Goal: Find specific page/section: Find specific page/section

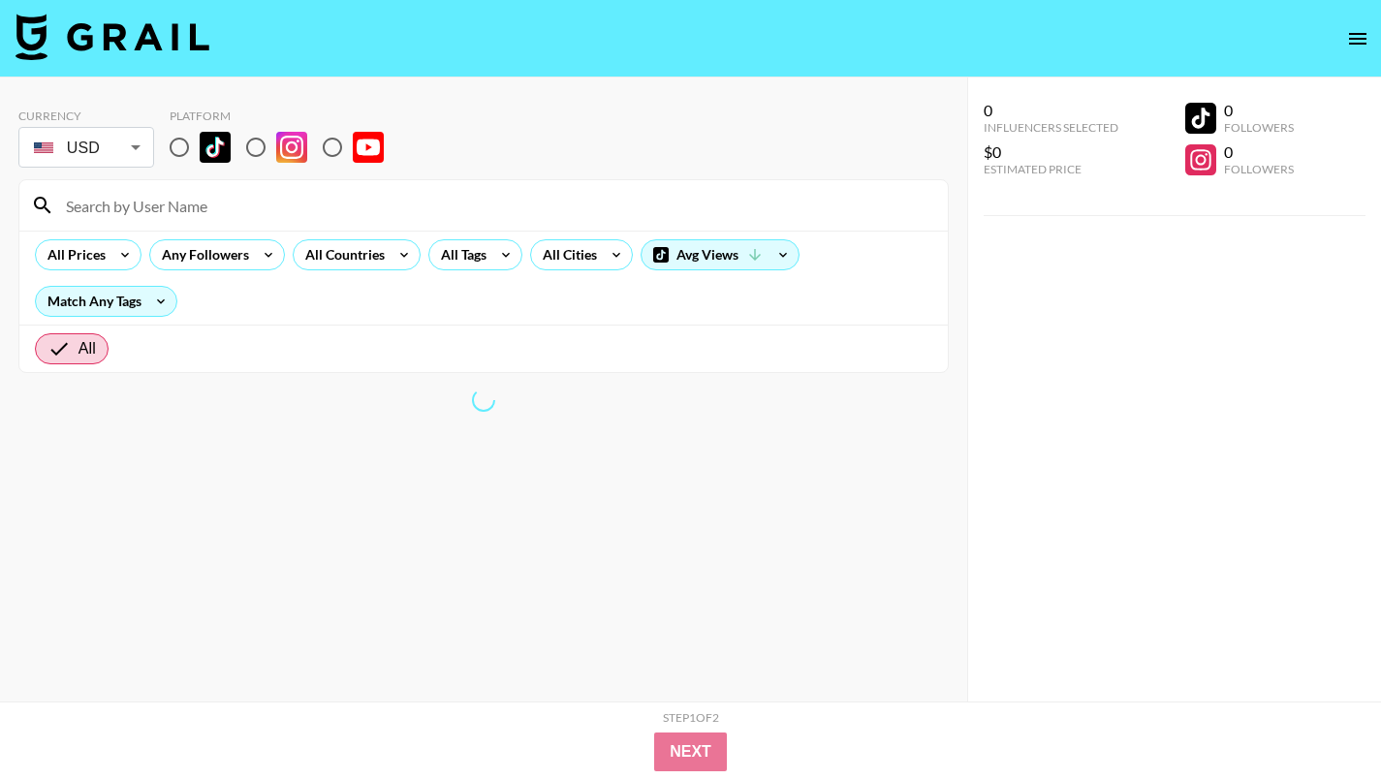
click at [182, 150] on input "radio" at bounding box center [179, 147] width 41 height 41
radio input "true"
click at [185, 220] on input at bounding box center [495, 205] width 882 height 31
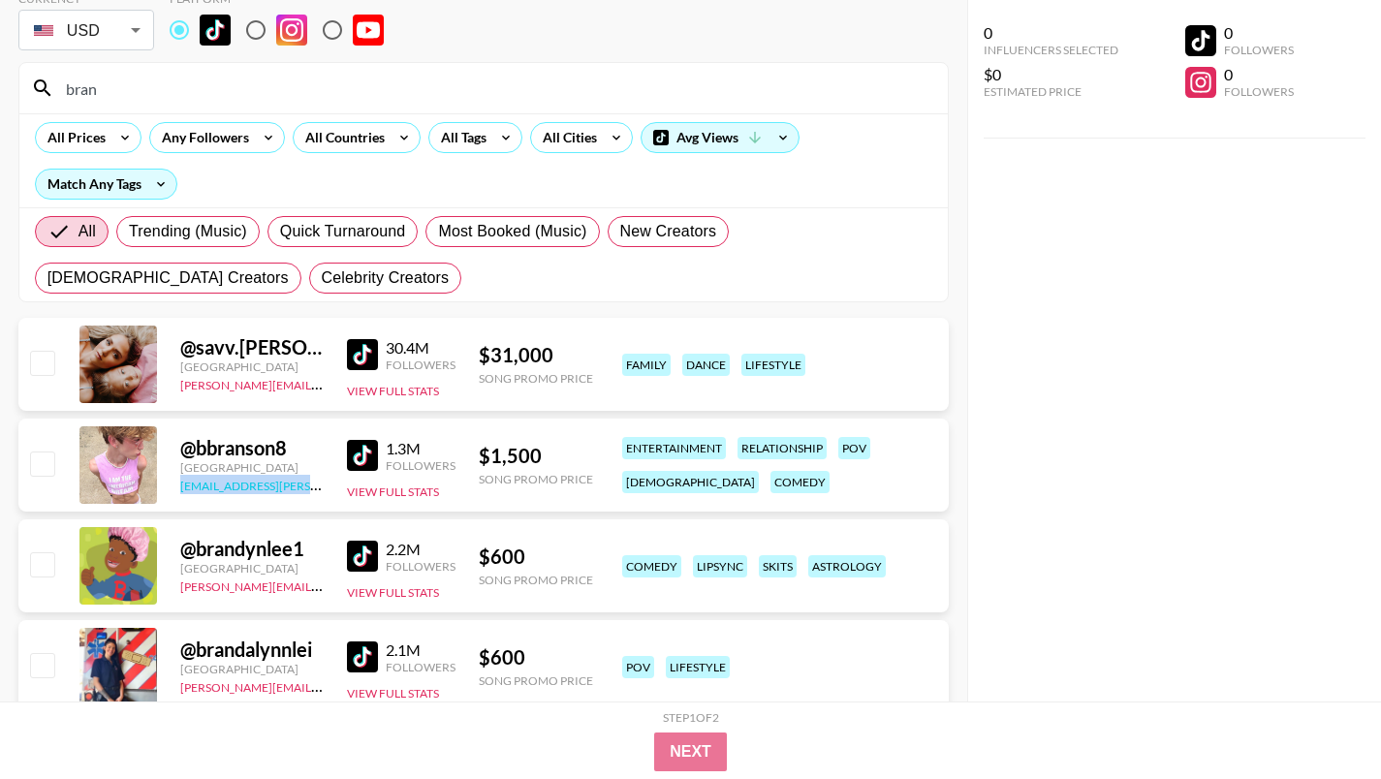
scroll to position [114, 0]
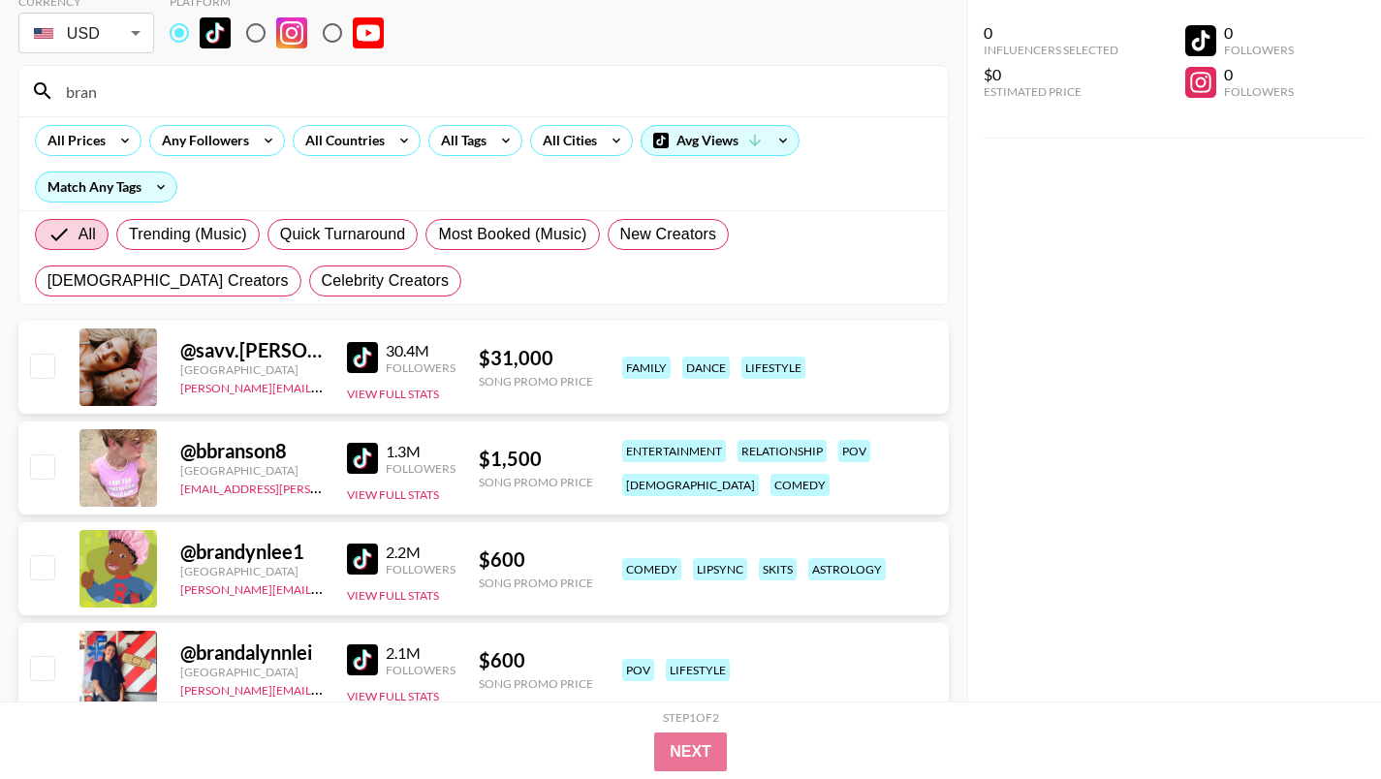
click at [470, 515] on div "@ bbranson8 [GEOGRAPHIC_DATA] [EMAIL_ADDRESS][PERSON_NAME][DOMAIN_NAME] 1.3M Fo…" at bounding box center [483, 472] width 930 height 101
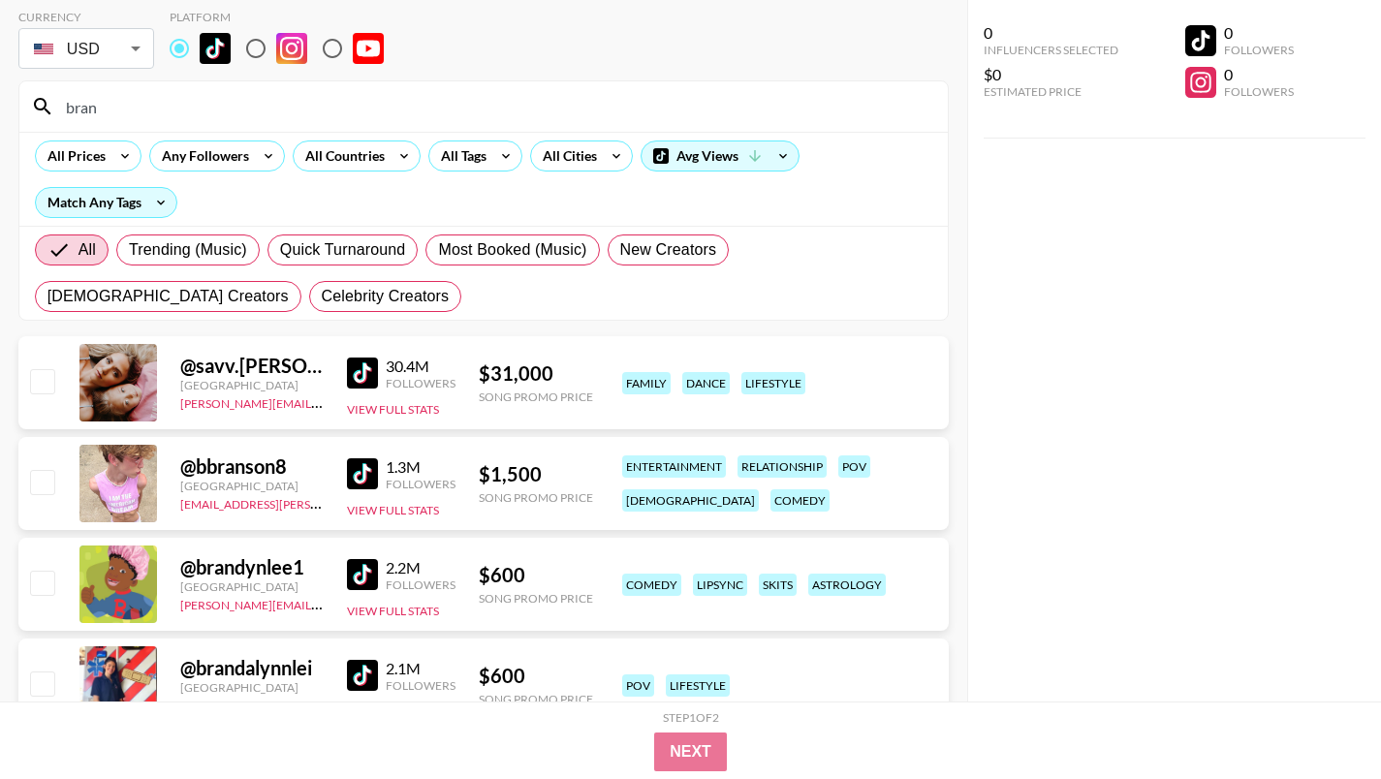
scroll to position [100, 0]
click at [365, 476] on img at bounding box center [362, 472] width 31 height 31
click at [190, 116] on input "bran" at bounding box center [495, 105] width 882 height 31
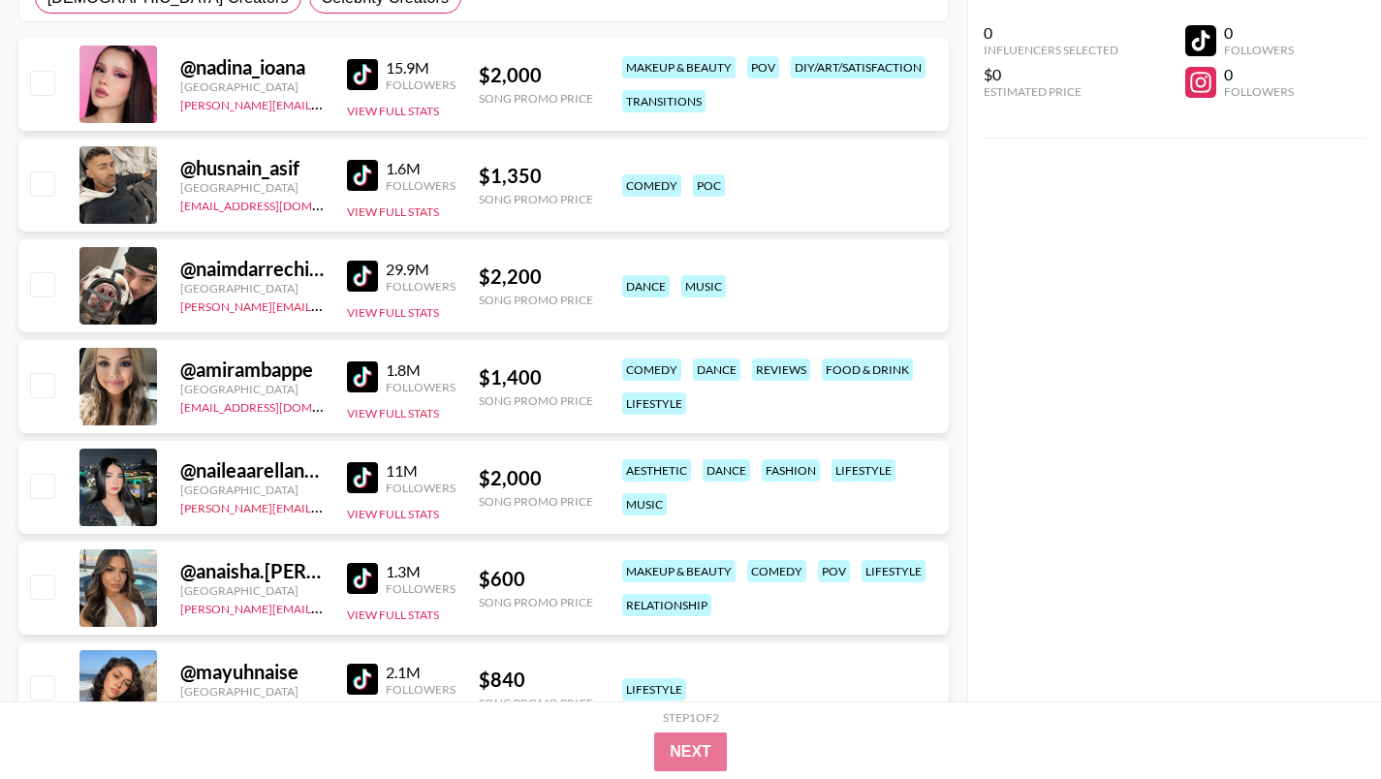
scroll to position [461, 0]
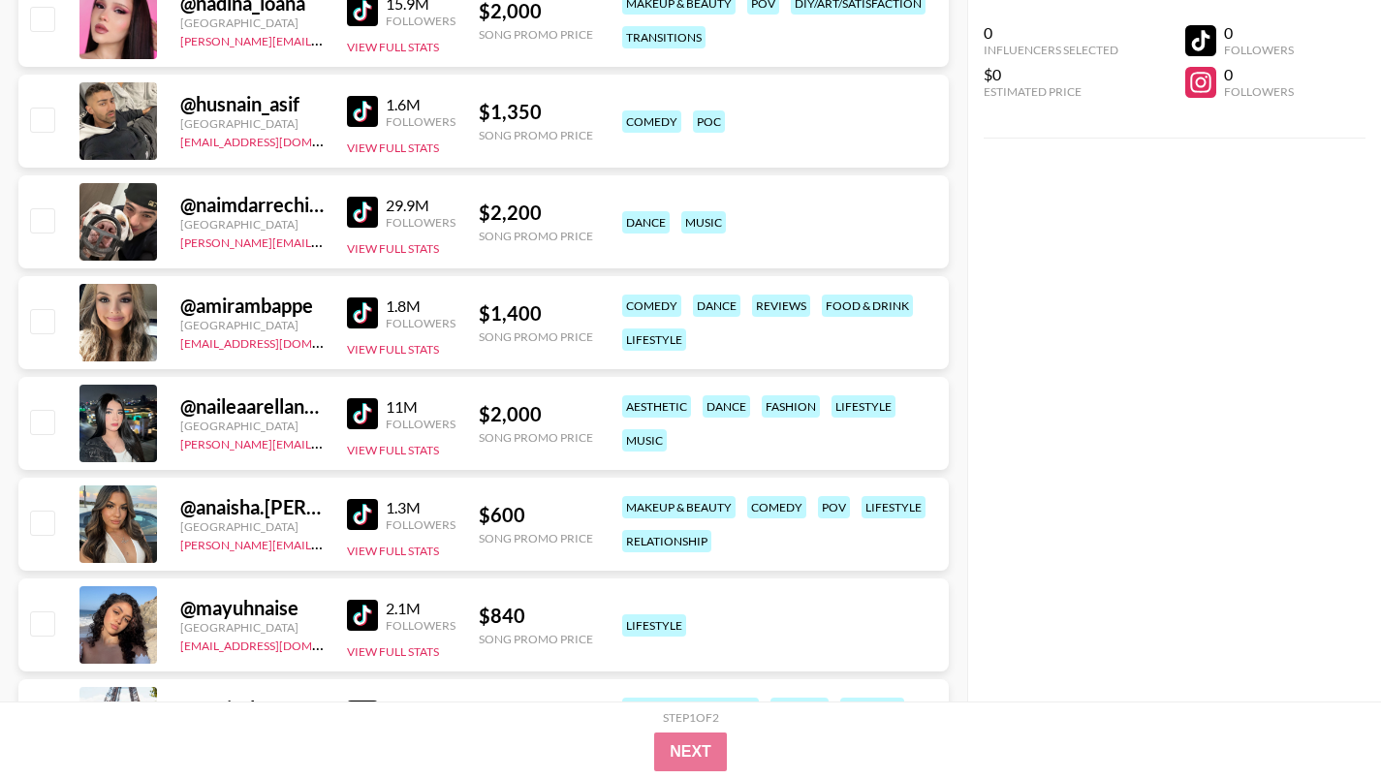
type input "nai"
